Goal: Transaction & Acquisition: Obtain resource

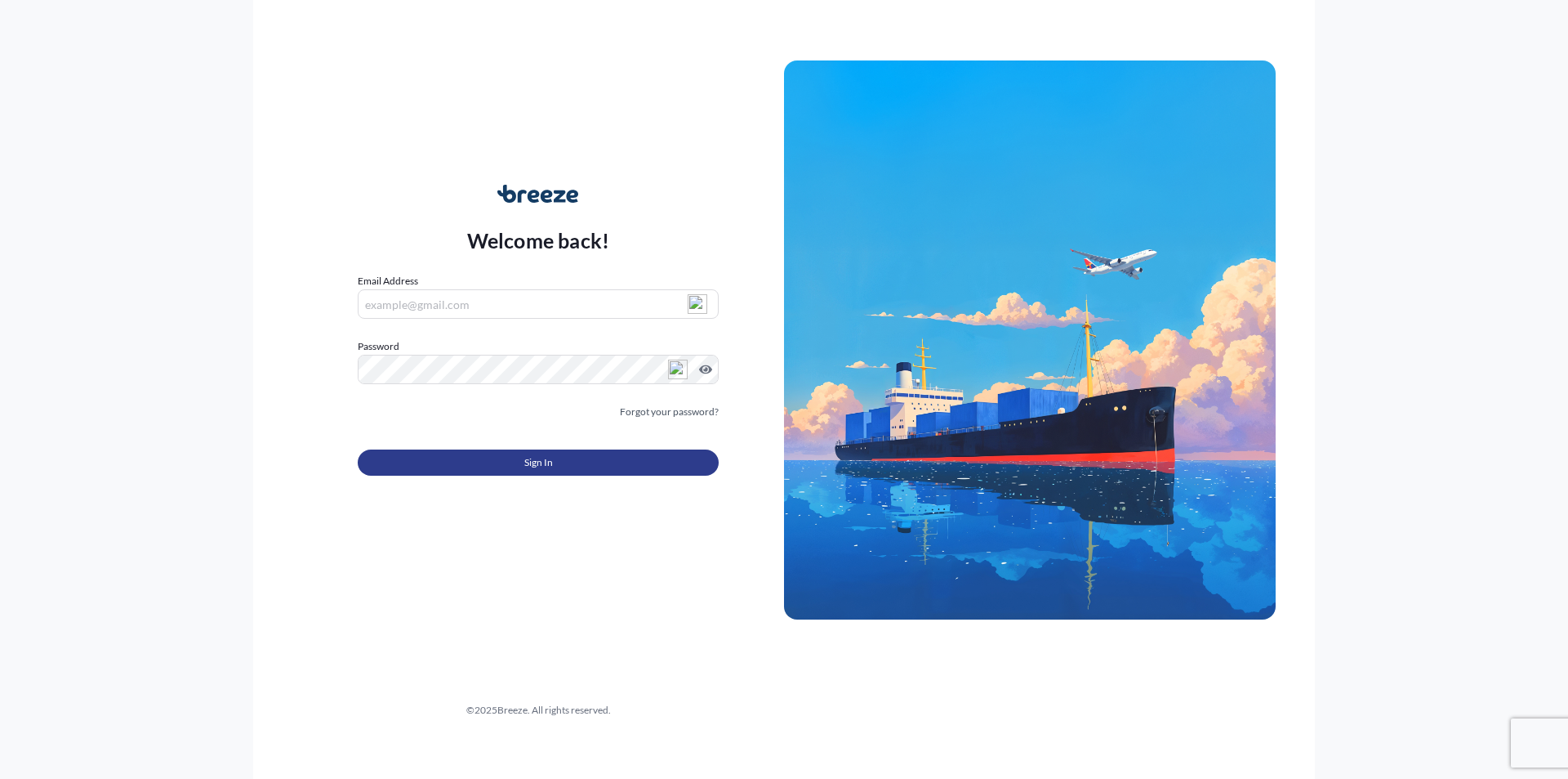
type input "[PERSON_NAME][EMAIL_ADDRESS][DOMAIN_NAME]"
click at [544, 466] on span "Sign In" at bounding box center [538, 462] width 28 height 16
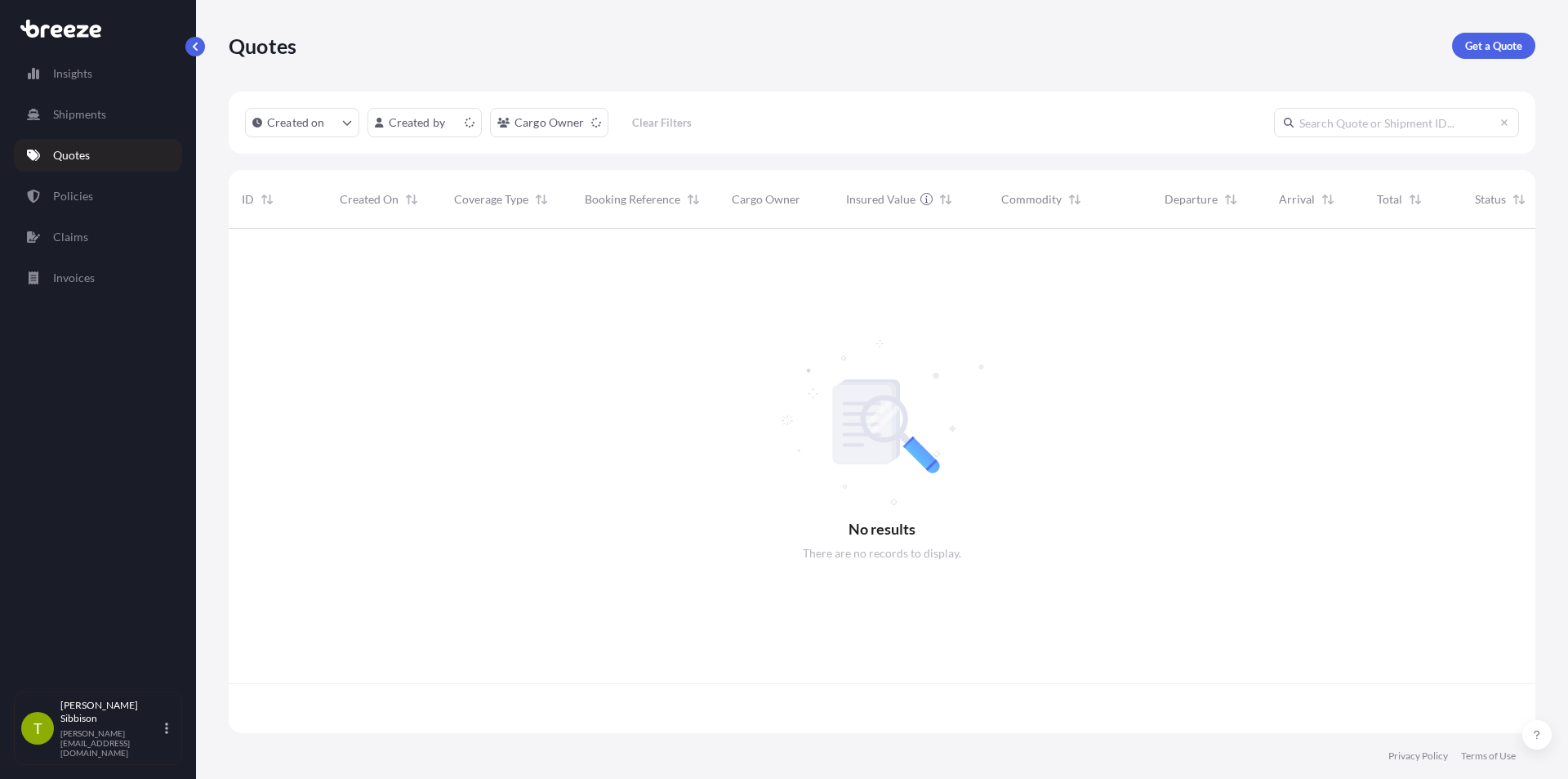
scroll to position [501, 1295]
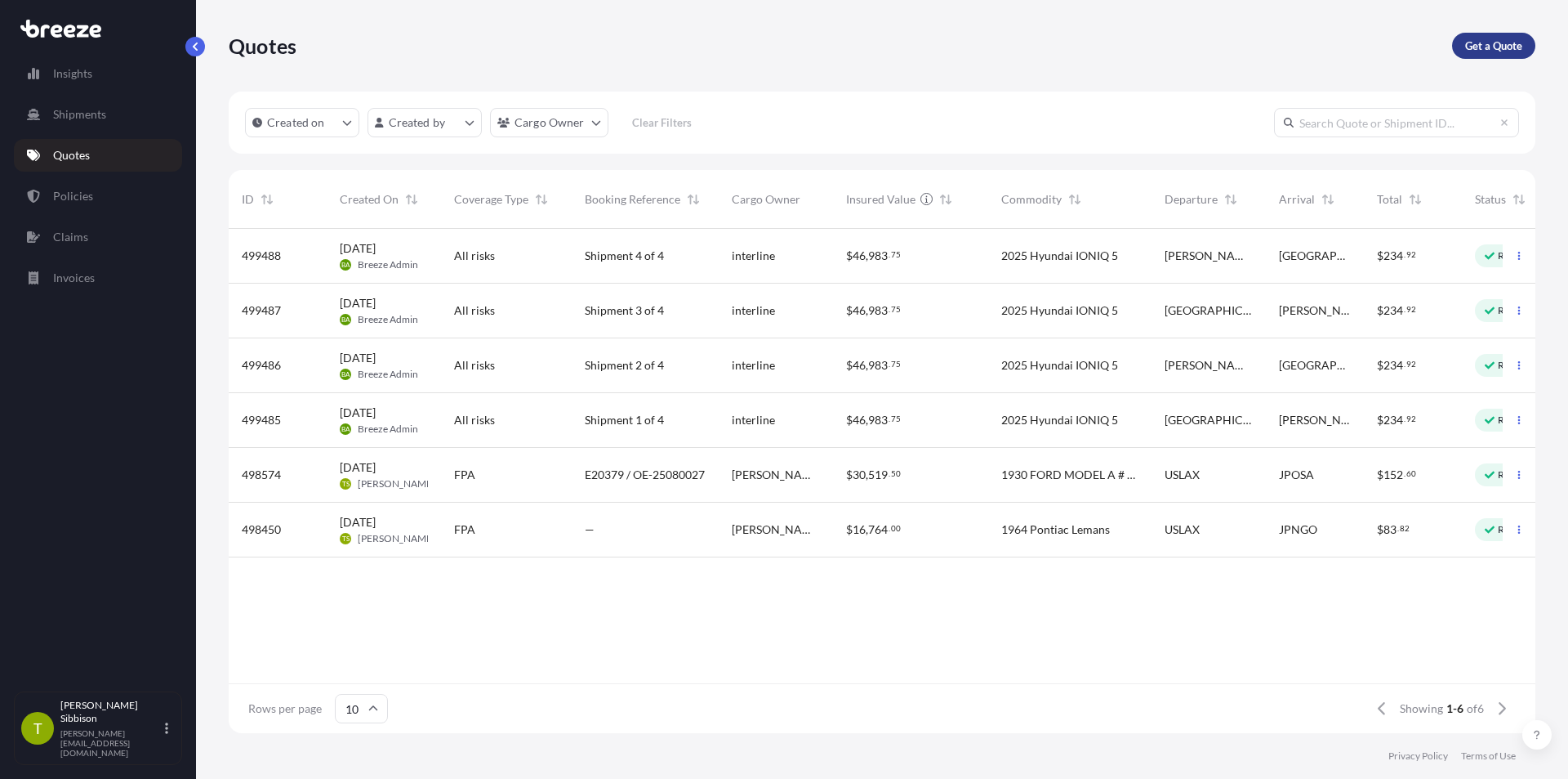
click at [1502, 44] on p "Get a Quote" at bounding box center [1493, 45] width 57 height 16
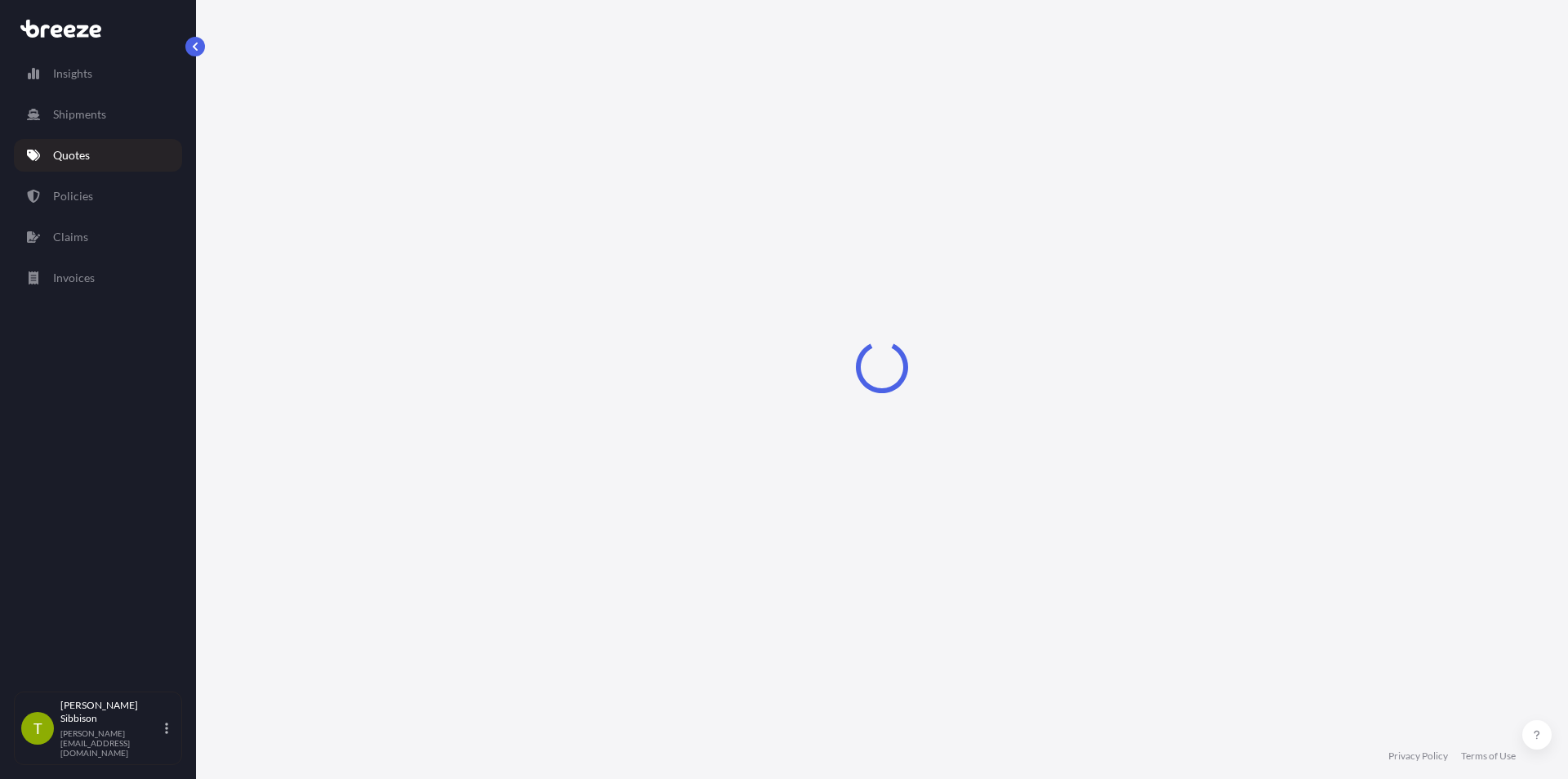
select select "Sea"
select select "1"
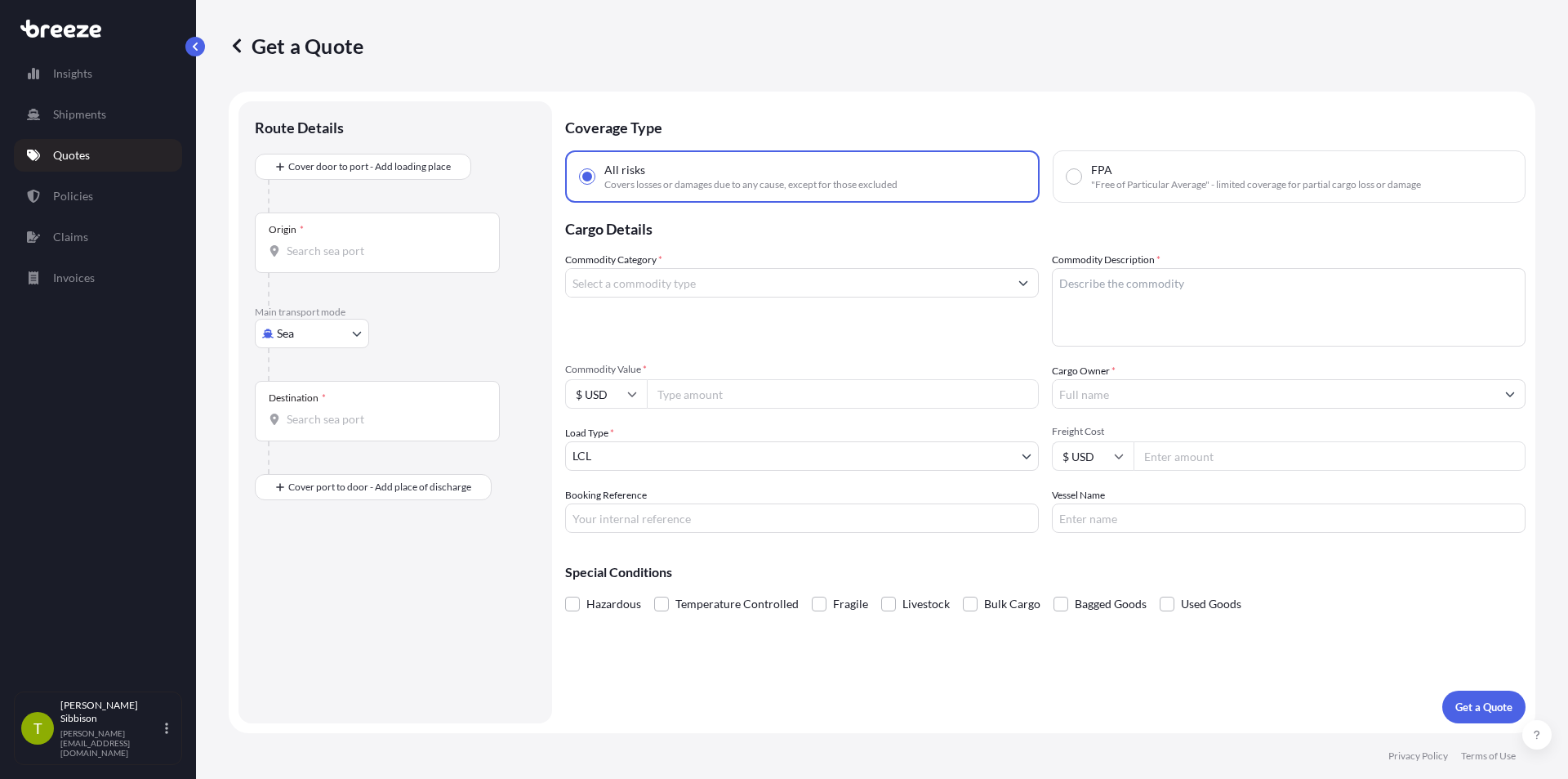
click at [424, 262] on div "Origin *" at bounding box center [377, 242] width 245 height 60
click at [424, 259] on input "Origin *" at bounding box center [383, 250] width 193 height 16
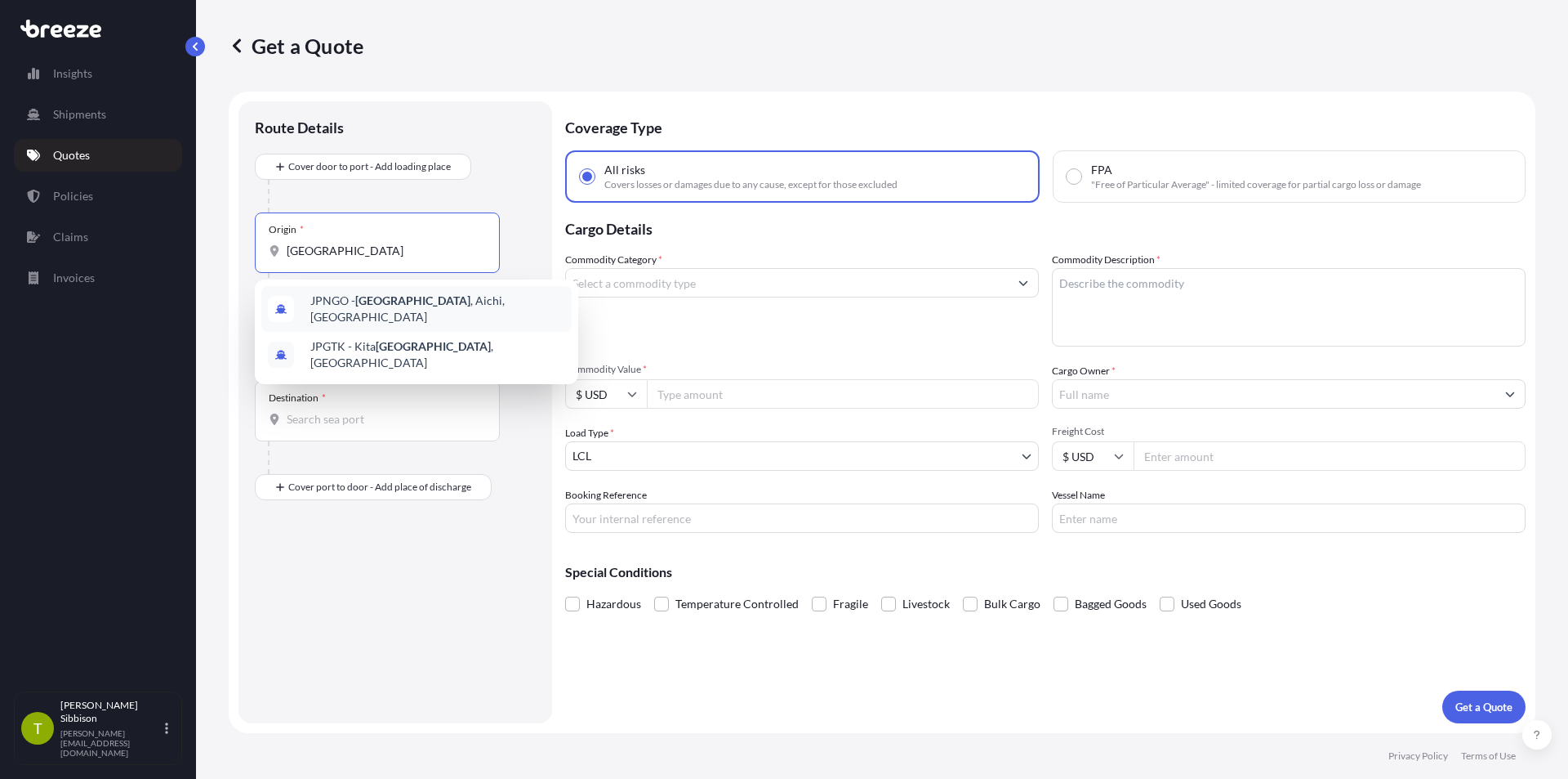
click at [402, 310] on span "JPNGO - [GEOGRAPHIC_DATA] , [GEOGRAPHIC_DATA], [GEOGRAPHIC_DATA]" at bounding box center [438, 308] width 255 height 33
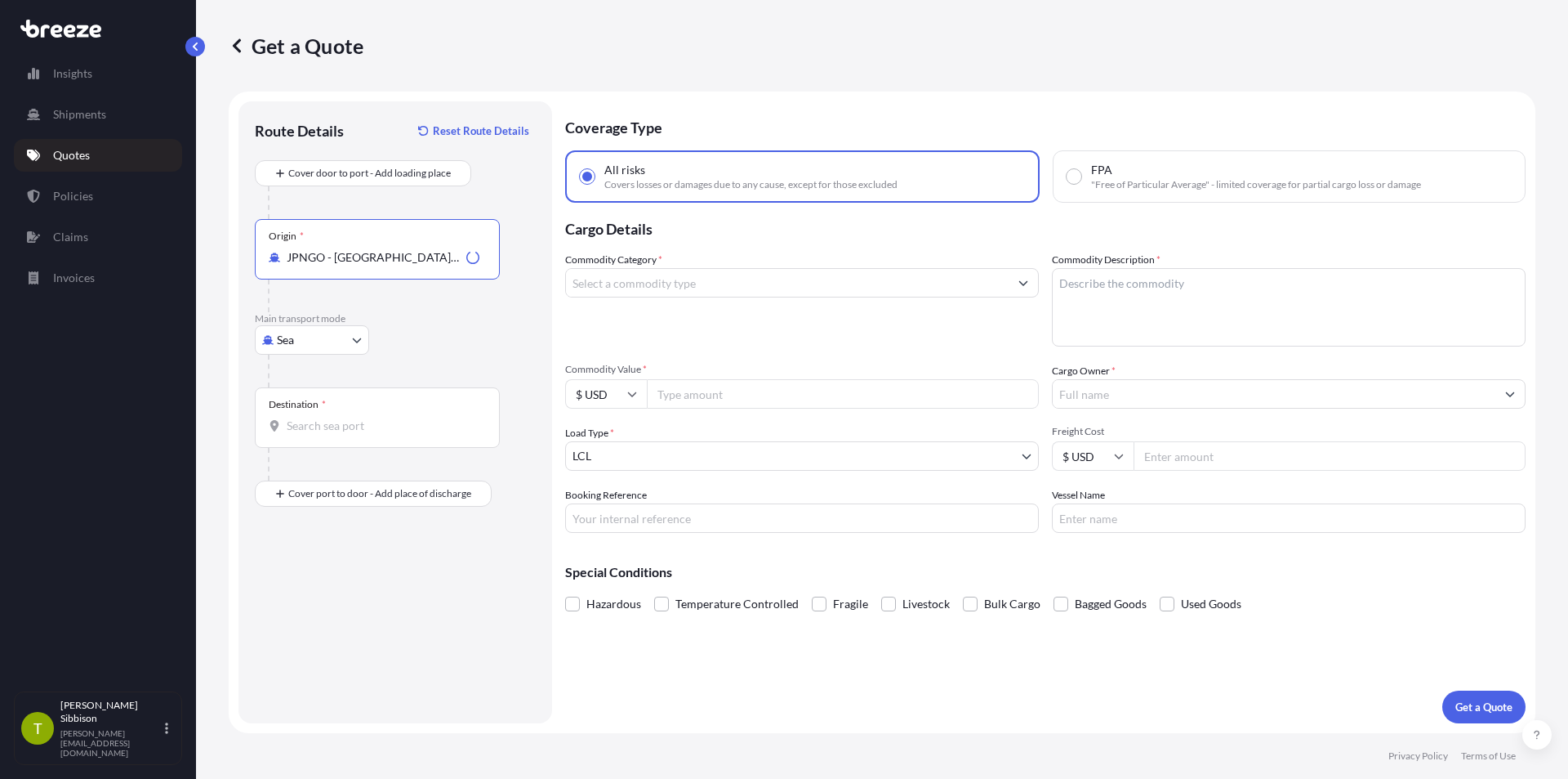
type input "JPNGO - [GEOGRAPHIC_DATA], [GEOGRAPHIC_DATA], [GEOGRAPHIC_DATA]"
click at [386, 433] on div "Destination *" at bounding box center [377, 417] width 245 height 60
click at [386, 433] on input "Destination *" at bounding box center [383, 425] width 193 height 16
type input "USLAX - [GEOGRAPHIC_DATA], [GEOGRAPHIC_DATA]"
click at [359, 569] on div "Place of Discharge" at bounding box center [377, 573] width 245 height 60
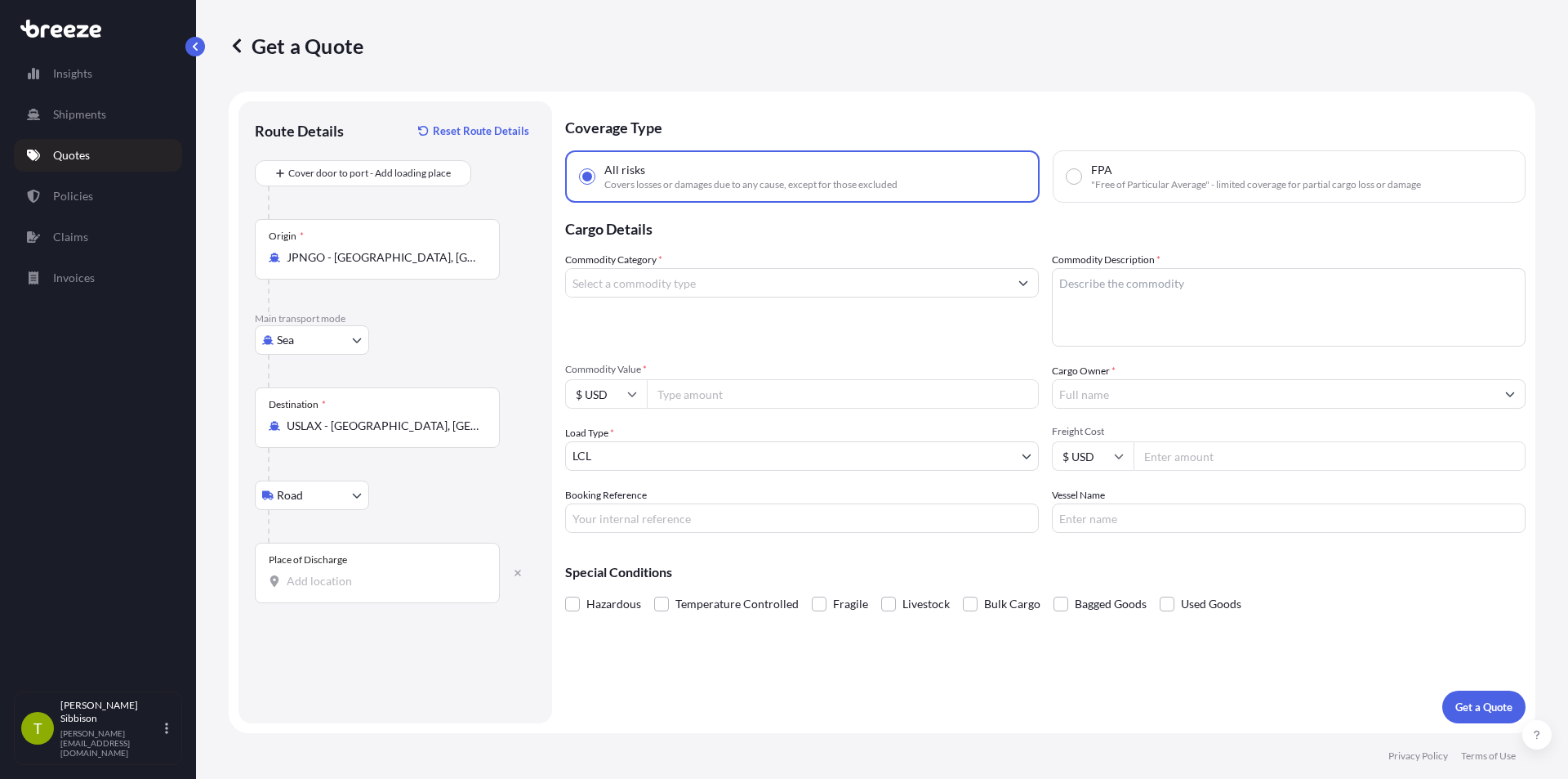
click at [359, 573] on input "Place of Discharge" at bounding box center [383, 581] width 193 height 16
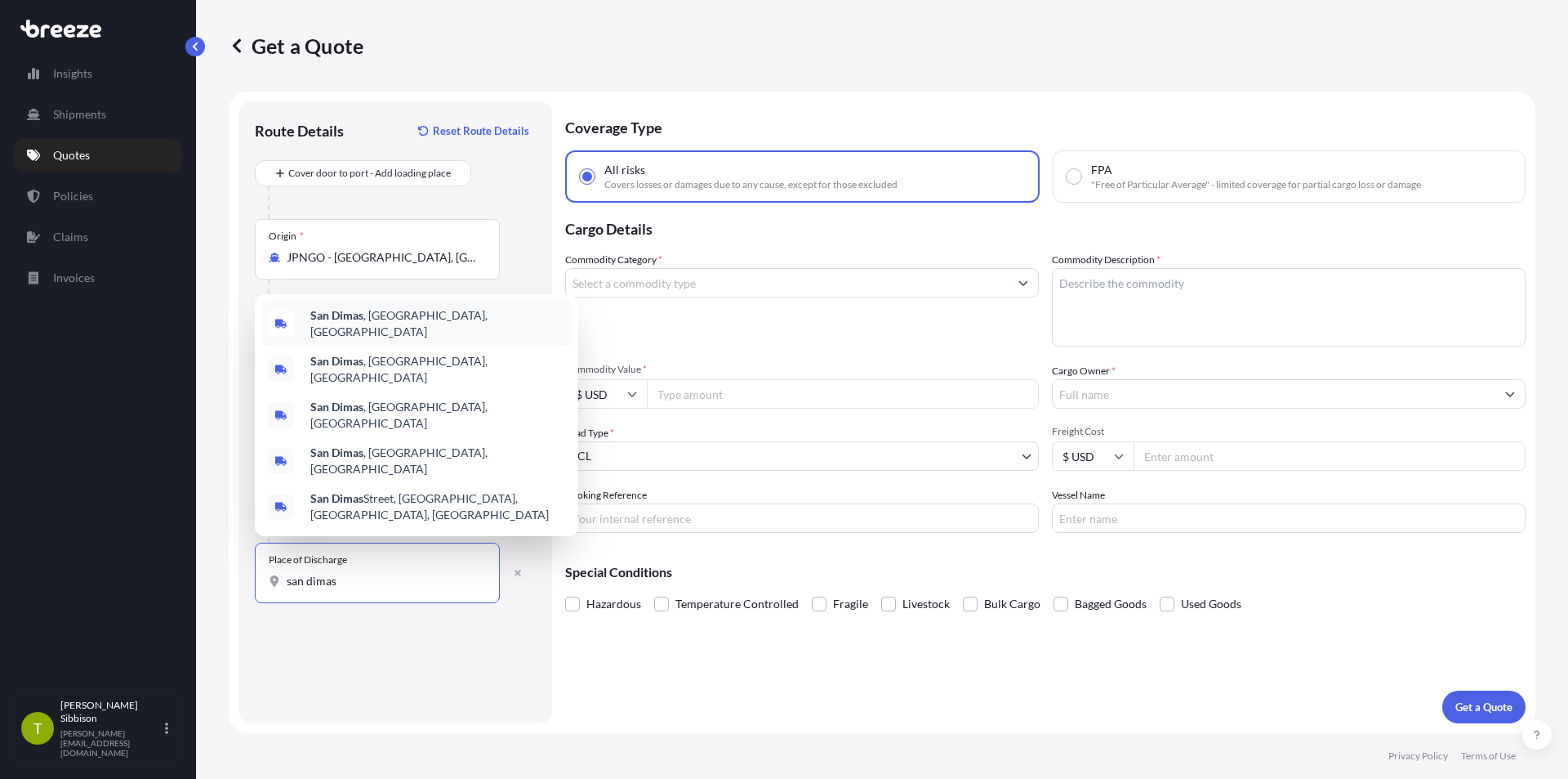
click at [425, 346] on div "[GEOGRAPHIC_DATA] , [GEOGRAPHIC_DATA], [GEOGRAPHIC_DATA]" at bounding box center [416, 323] width 311 height 46
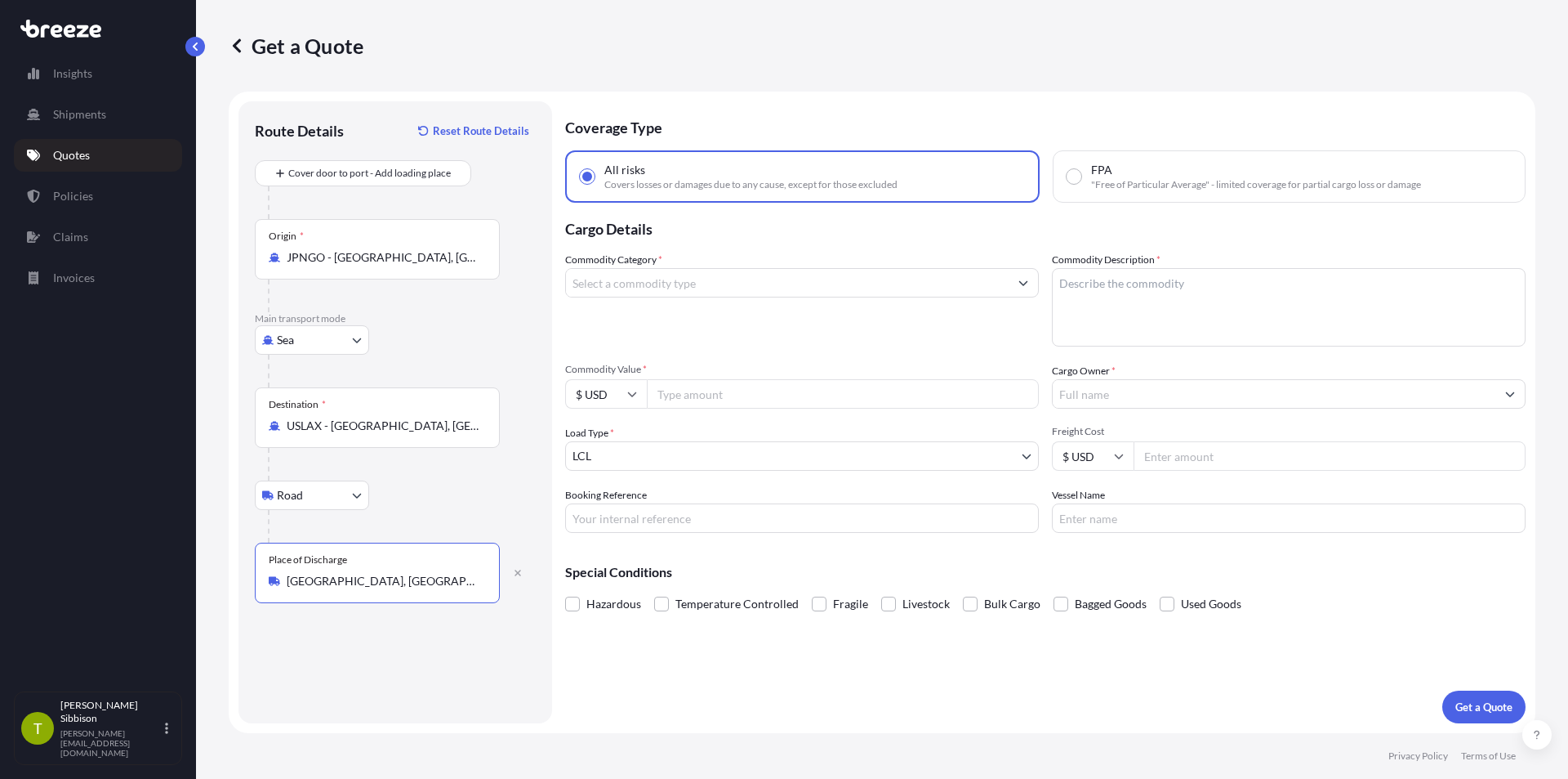
type input "San Dimas, CA, USA"
click at [640, 288] on input "Commodity Category *" at bounding box center [787, 282] width 443 height 29
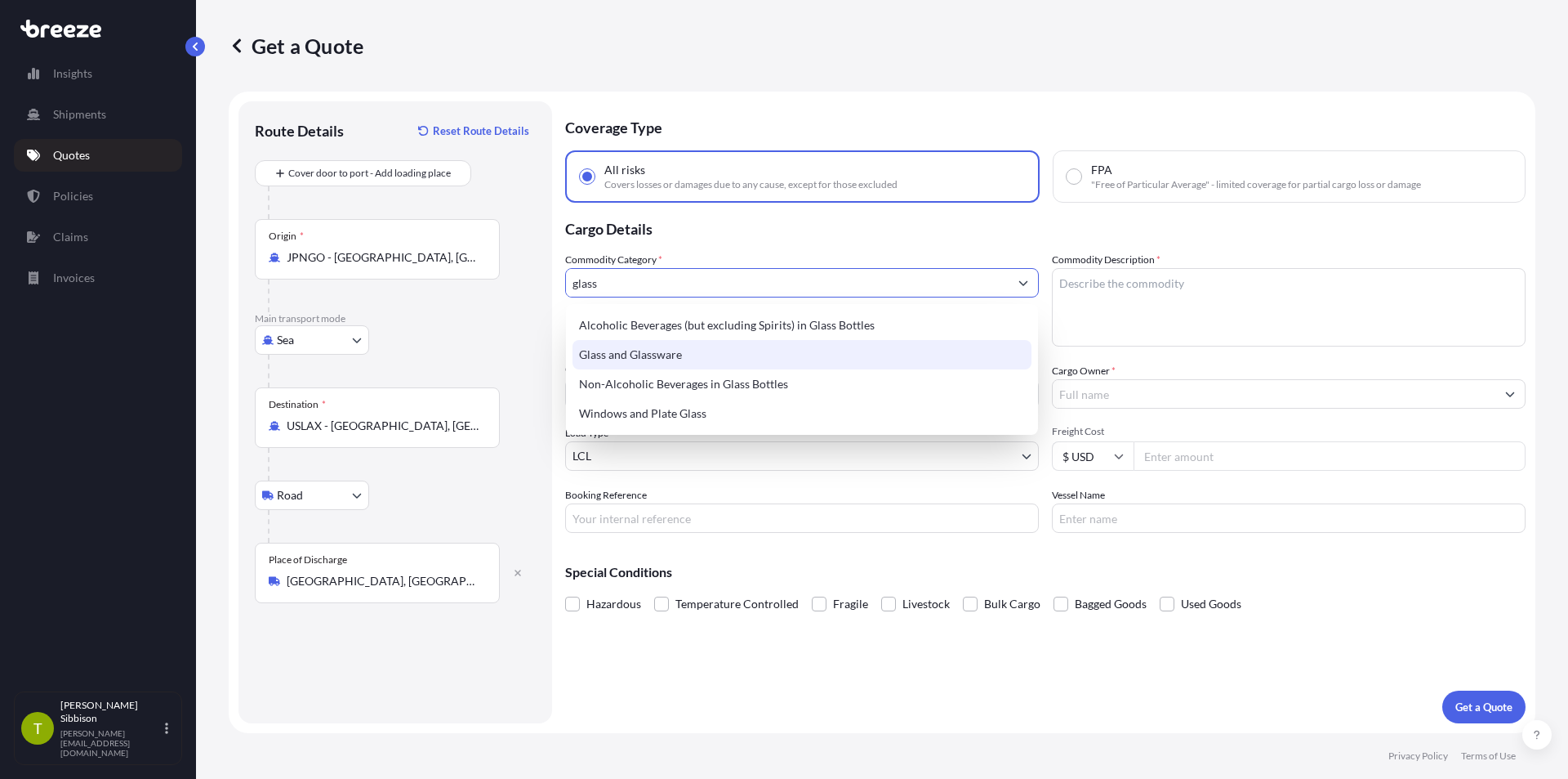
click at [688, 351] on div "Glass and Glassware" at bounding box center [802, 354] width 459 height 29
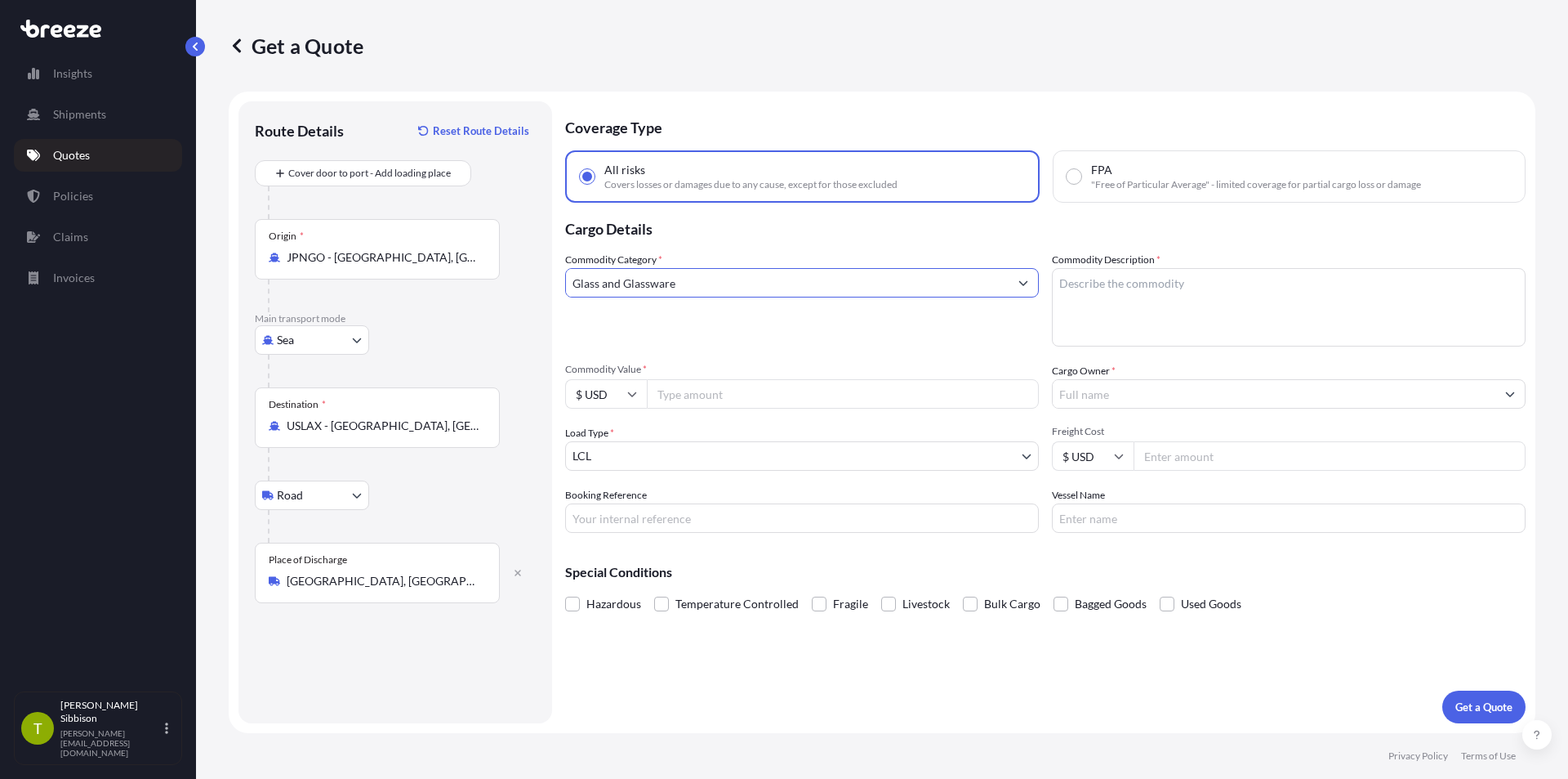
type input "Glass and Glassware"
click at [1155, 290] on textarea "Commodity Description *" at bounding box center [1288, 307] width 473 height 78
type textarea "s"
type textarea "Sake / Wine Glass"
click at [807, 388] on input "Commodity Value *" at bounding box center [842, 393] width 392 height 29
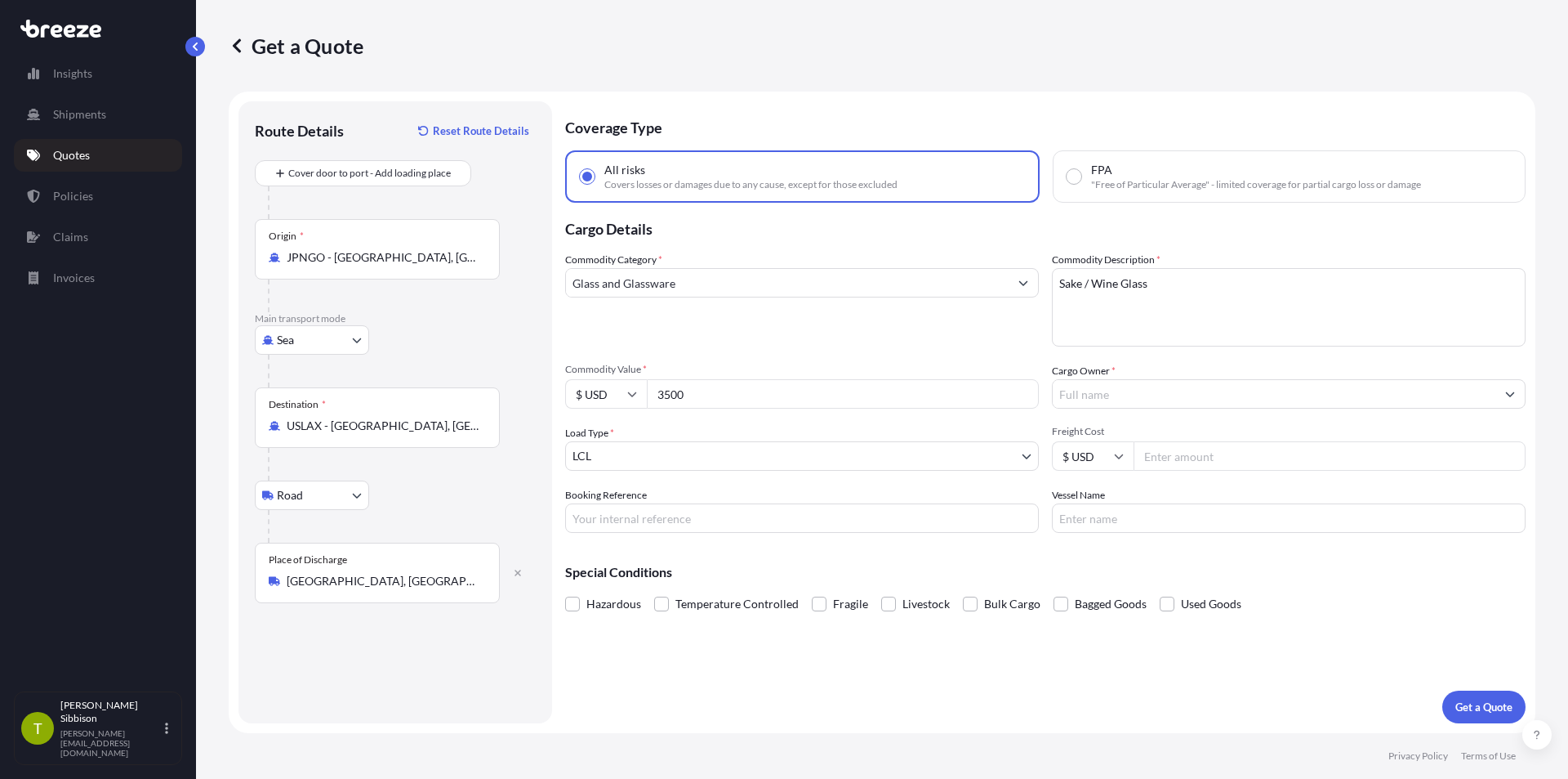
type input "3500"
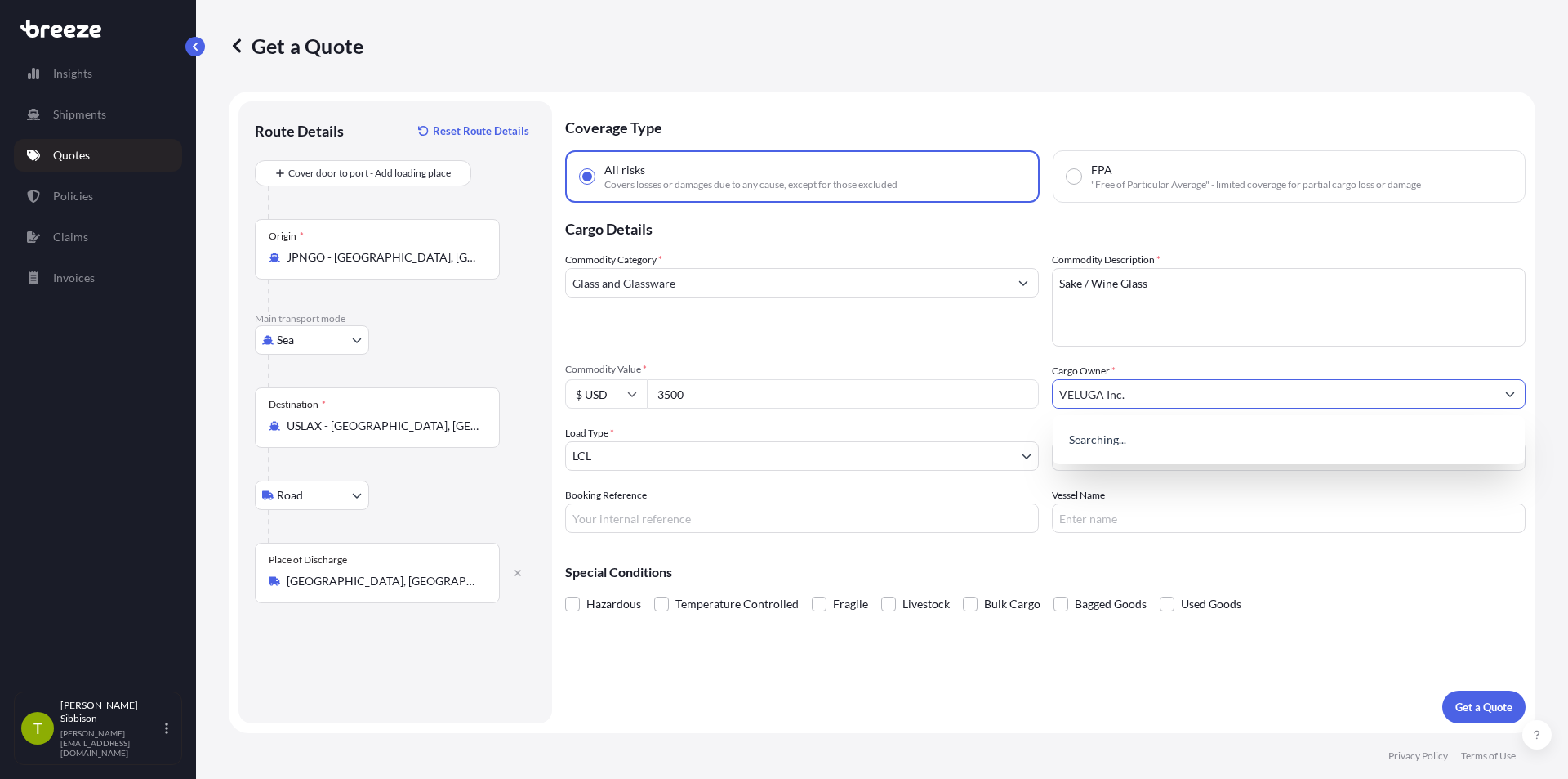
click at [1082, 382] on input "VELUGA Inc." at bounding box center [1274, 393] width 443 height 29
type input "Veluga Inc."
click at [1035, 338] on div "Commodity Category * Glass and Glassware" at bounding box center [801, 298] width 473 height 95
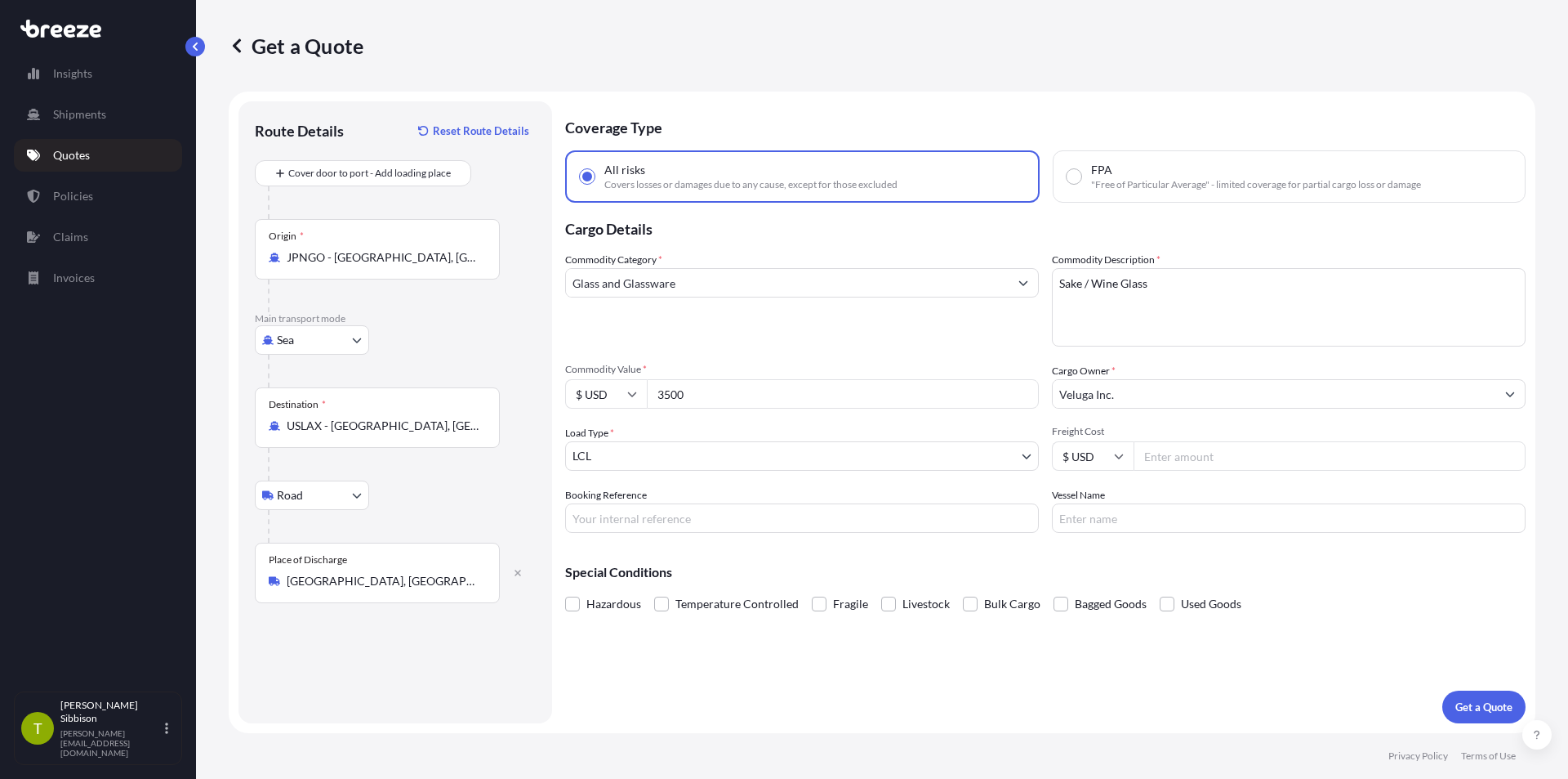
click at [1175, 458] on input "Freight Cost" at bounding box center [1329, 456] width 392 height 29
type input "1500"
click at [812, 603] on span at bounding box center [819, 603] width 15 height 15
click at [812, 592] on input "Fragile" at bounding box center [812, 592] width 0 height 0
click at [1474, 705] on p "Get a Quote" at bounding box center [1484, 706] width 57 height 16
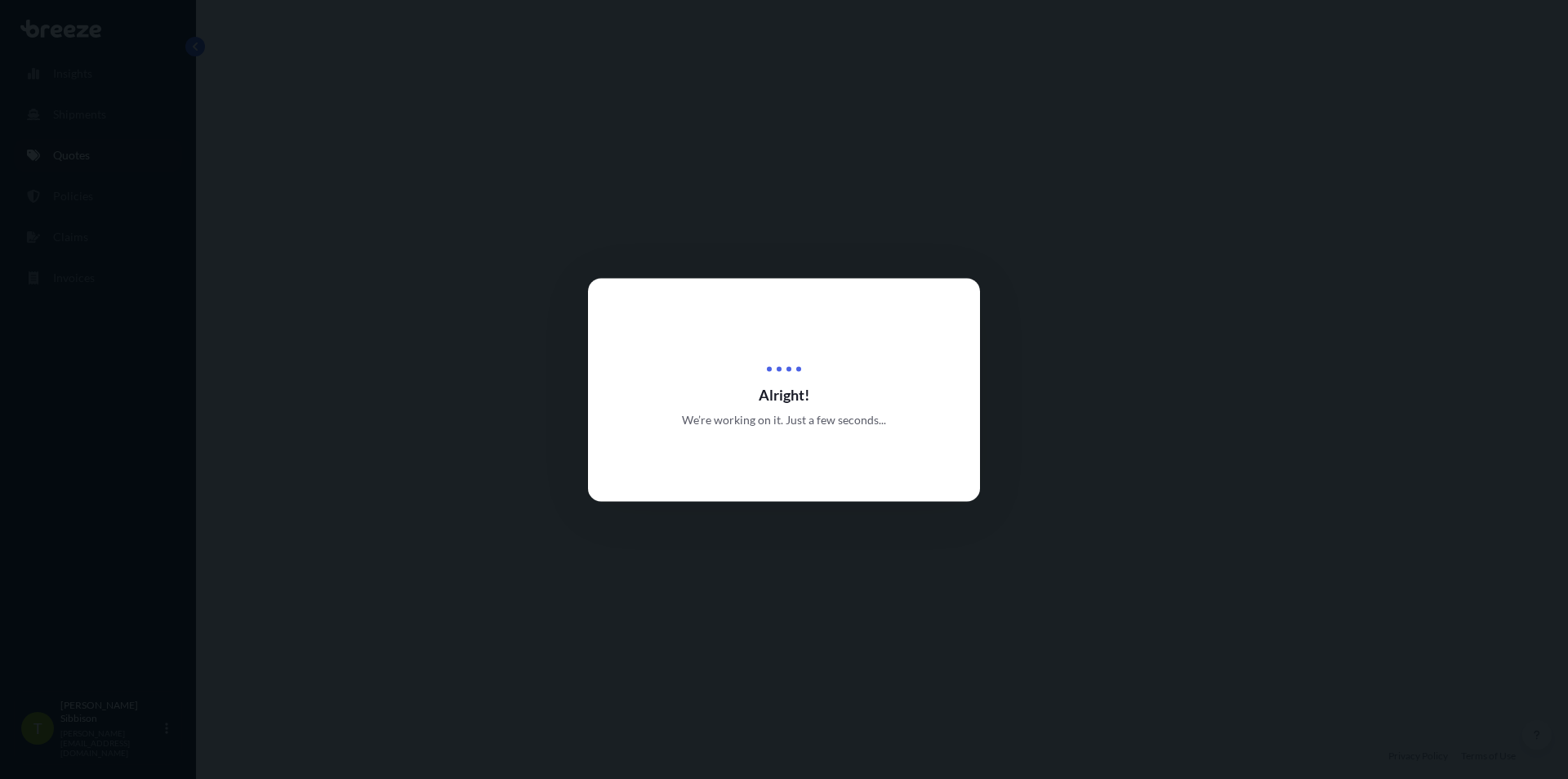
select select "Sea"
select select "Road"
select select "1"
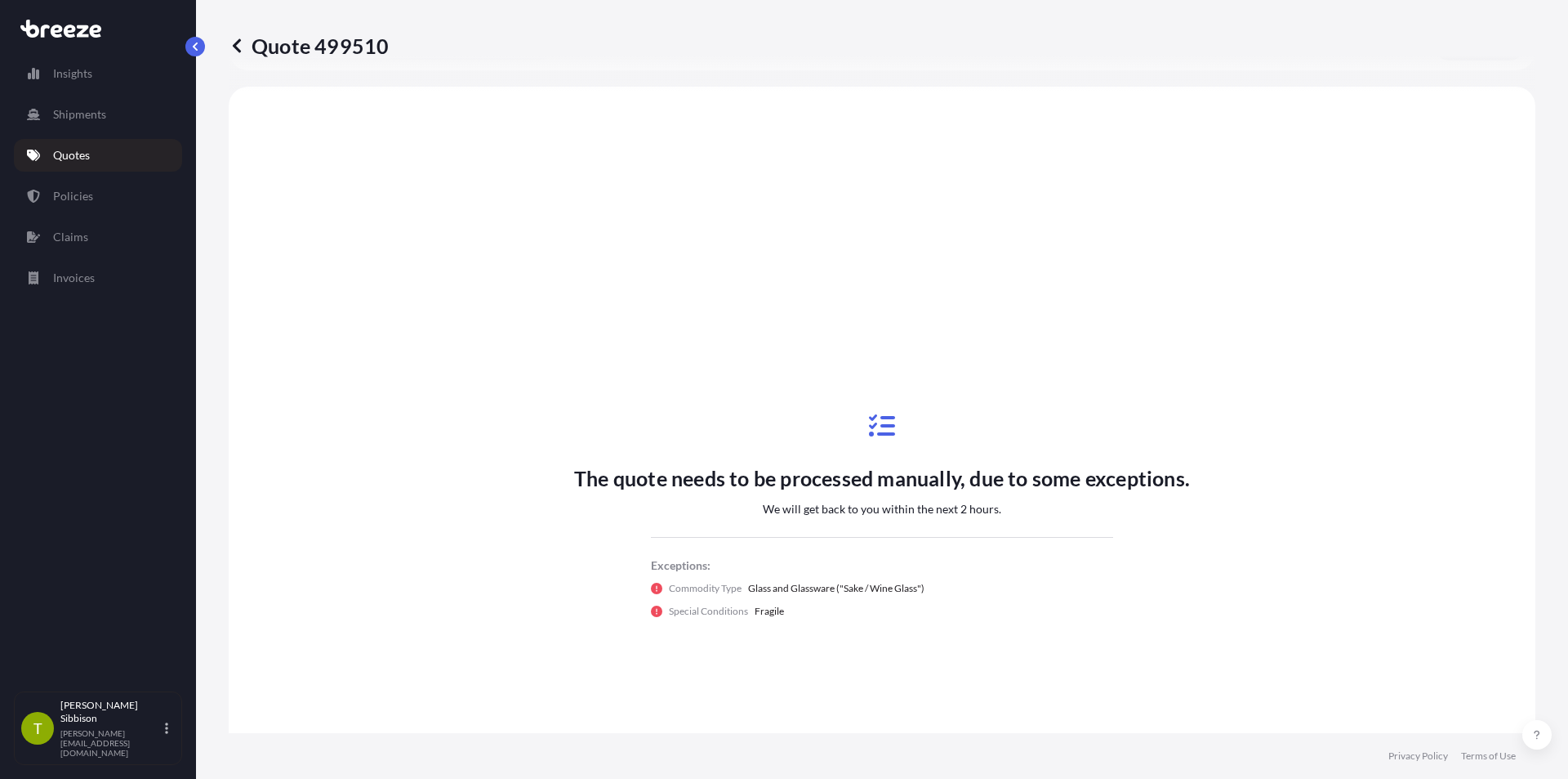
scroll to position [593, 0]
